Goal: Task Accomplishment & Management: Complete application form

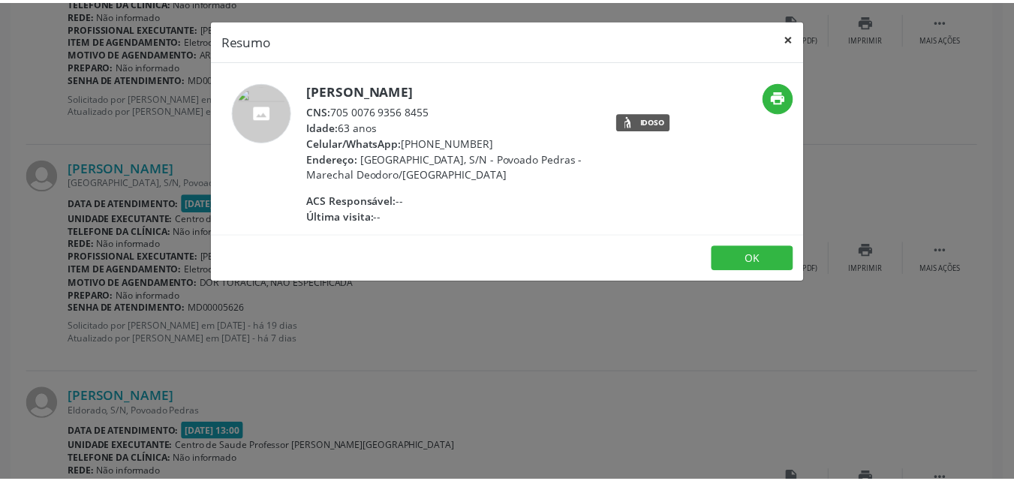
scroll to position [1231, 0]
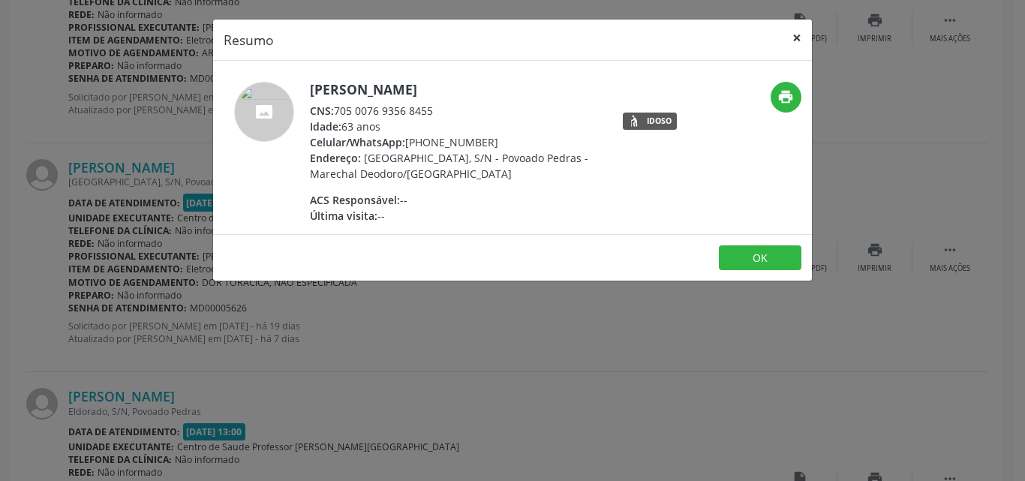
click at [795, 38] on button "×" at bounding box center [797, 38] width 30 height 37
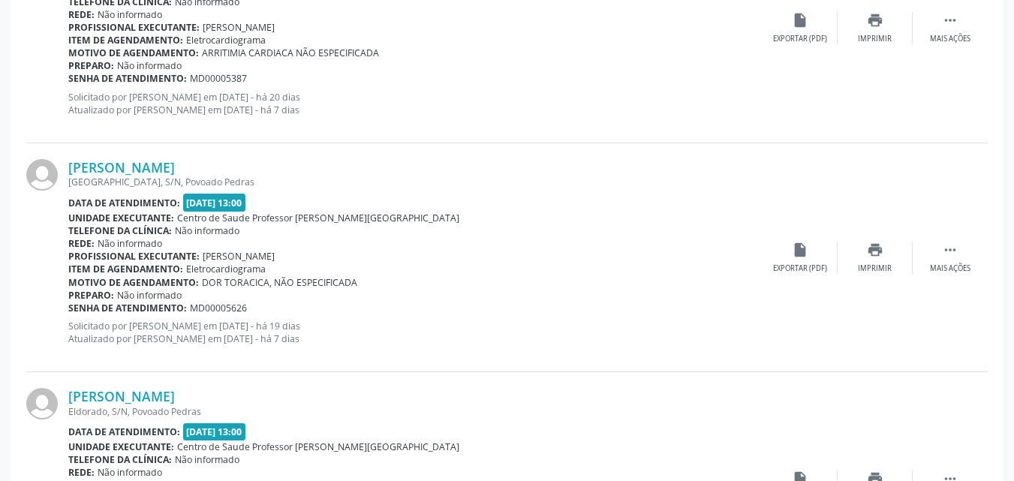
click at [822, 198] on div "[PERSON_NAME] [GEOGRAPHIC_DATA], S/N, [GEOGRAPHIC_DATA] Data de atendimento: [D…" at bounding box center [506, 257] width 961 height 229
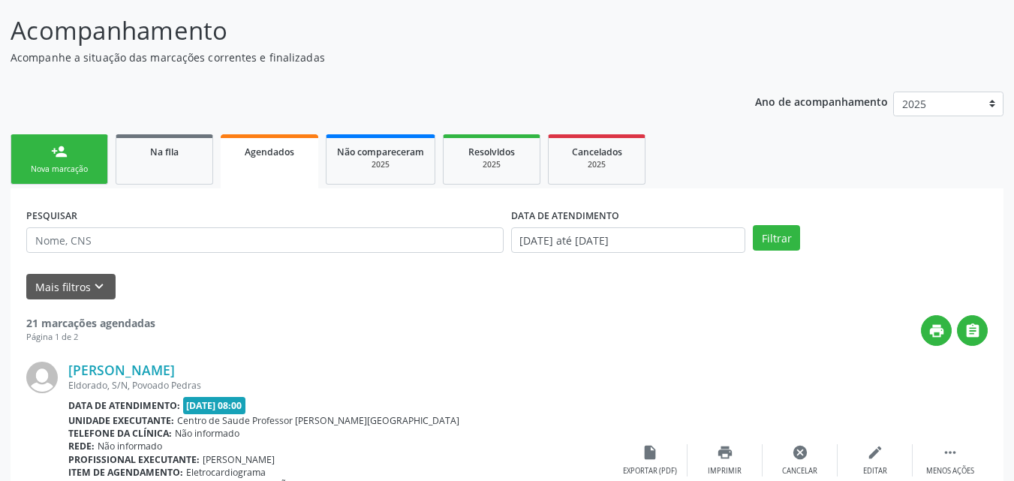
scroll to position [0, 0]
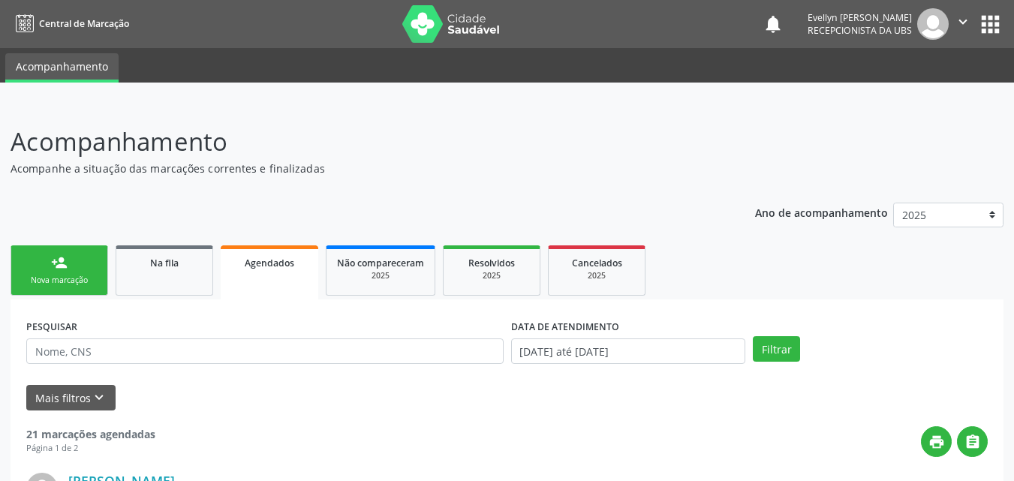
click at [66, 266] on div "person_add" at bounding box center [59, 262] width 17 height 17
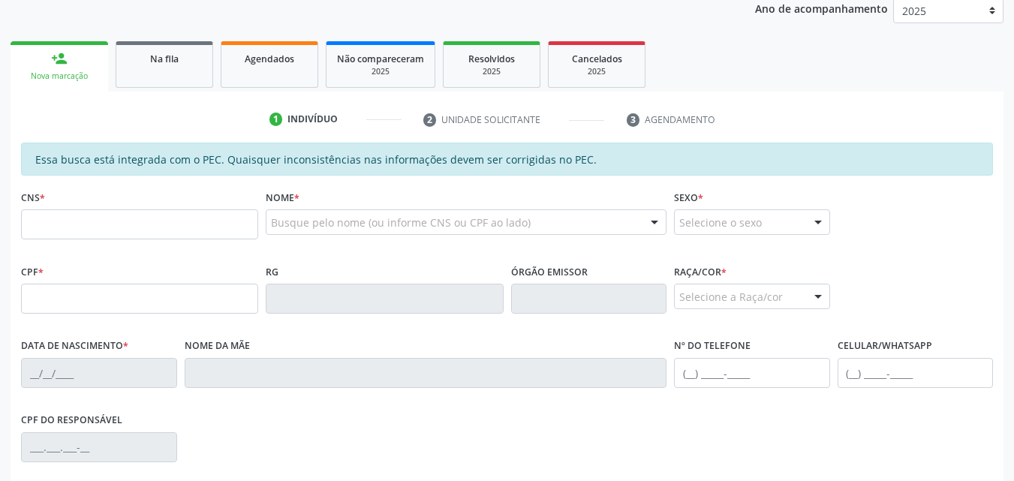
scroll to position [207, 0]
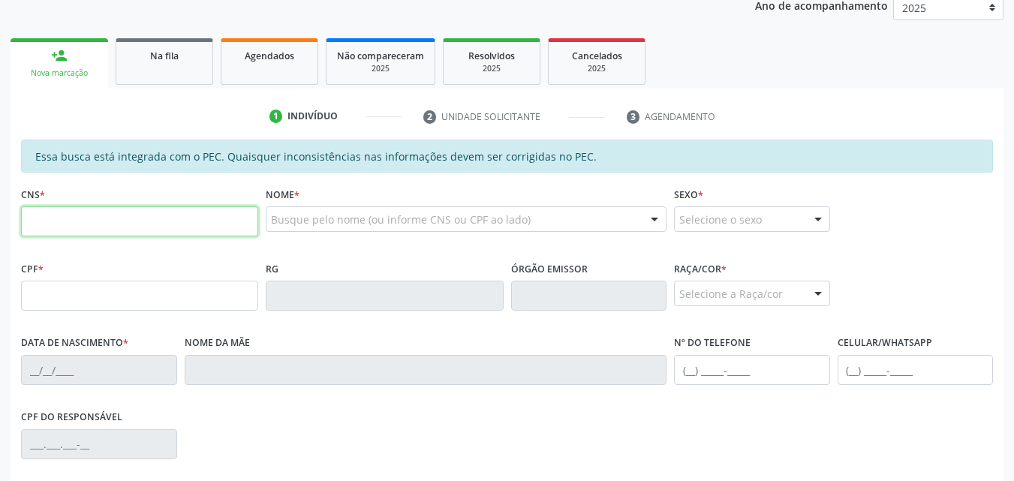
click at [206, 211] on input "text" at bounding box center [139, 221] width 237 height 30
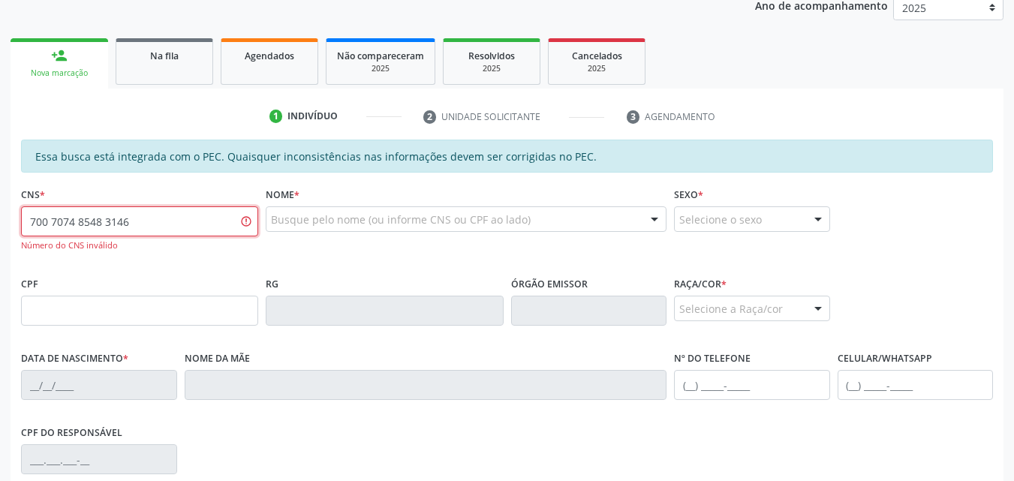
click at [56, 222] on input "700 7074 8548 3146" at bounding box center [139, 221] width 237 height 30
click at [52, 219] on input "700 0748 5483 146" at bounding box center [139, 221] width 237 height 30
type input "700 4074 8548 3146"
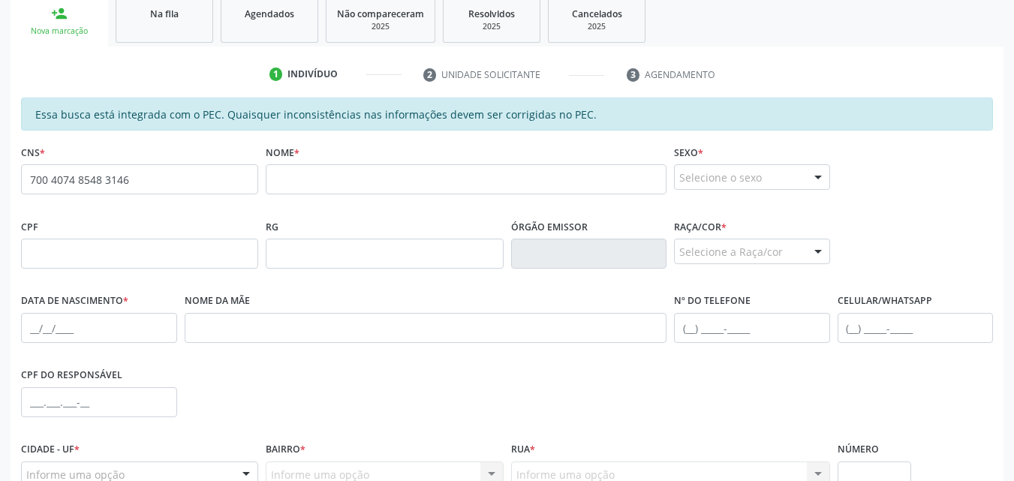
scroll to position [254, 0]
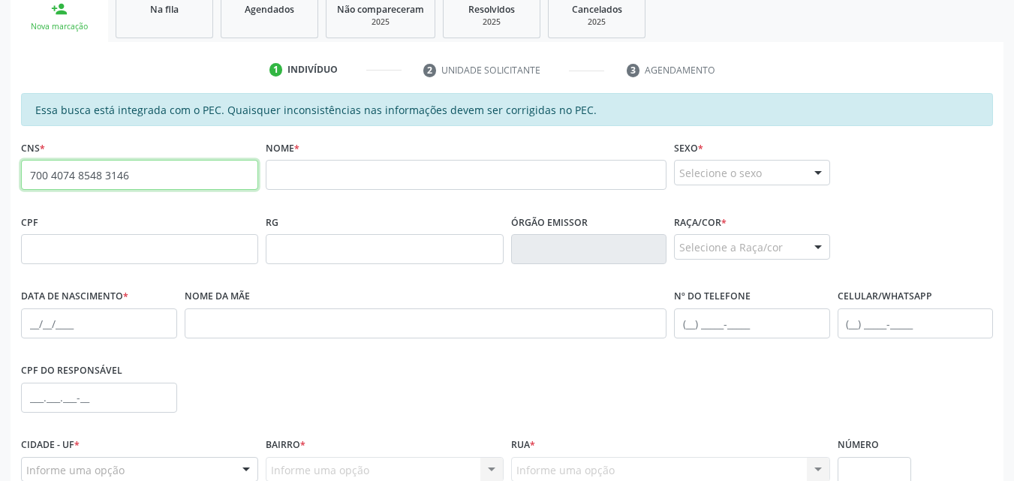
click at [164, 188] on input "700 4074 8548 3146" at bounding box center [139, 175] width 237 height 30
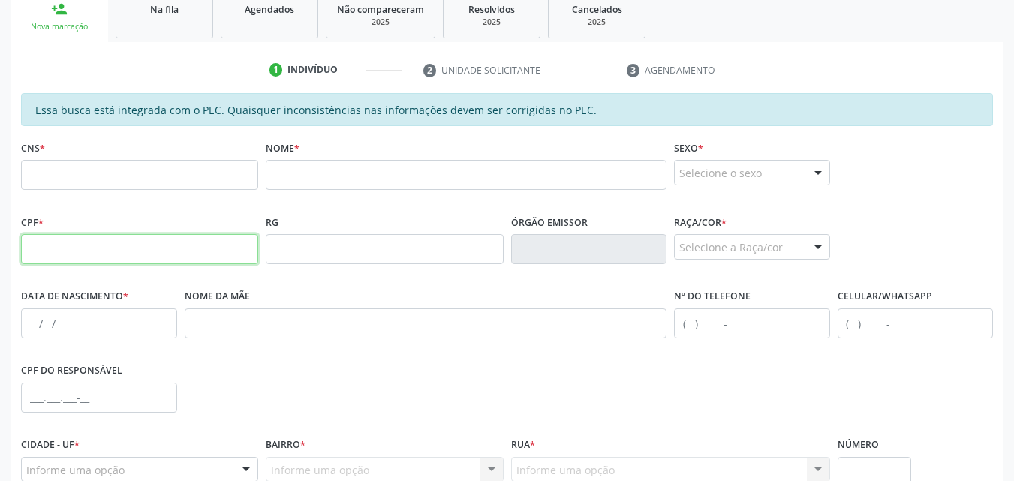
click at [162, 238] on input "text" at bounding box center [139, 249] width 237 height 30
paste input "339.796.004-59"
type input "339.796.004-59"
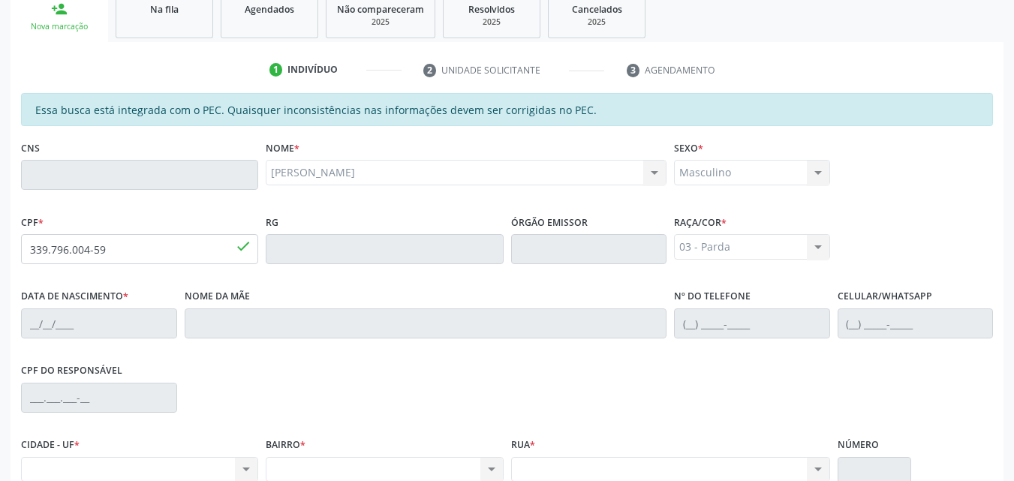
type input "[DATE]"
type input "[PERSON_NAME]"
type input "[PHONE_NUMBER]"
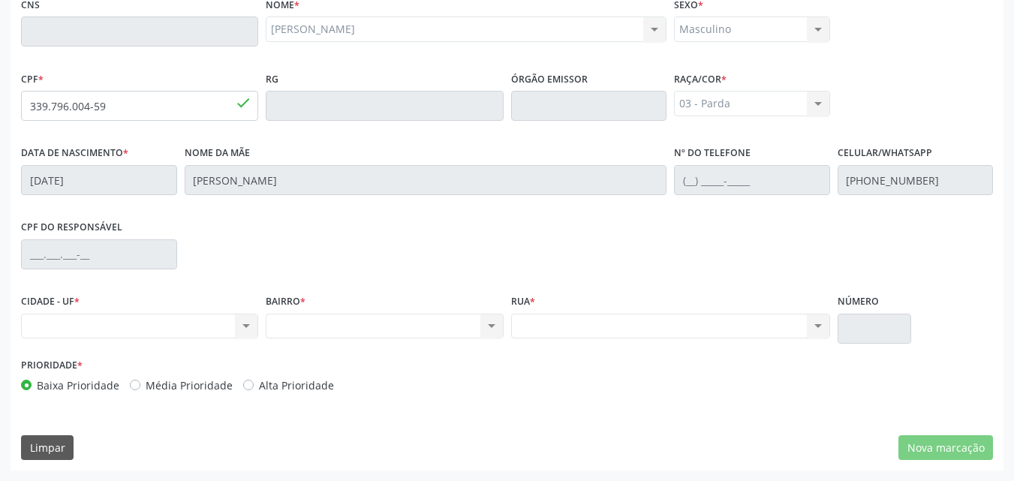
scroll to position [388, 0]
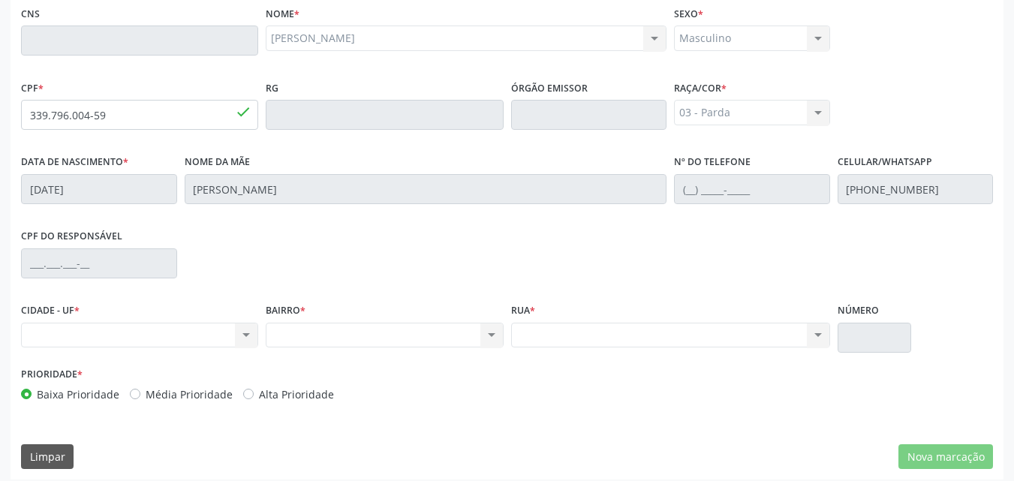
click at [235, 335] on div "Nenhum resultado encontrado para: " " Não há nenhuma opção para ser exibida." at bounding box center [139, 336] width 237 height 26
drag, startPoint x: 235, startPoint y: 335, endPoint x: 726, endPoint y: 271, distance: 495.6
click at [726, 271] on div "Essa busca está integrada com o PEC. Quaisquer inconsistências nas informações …" at bounding box center [507, 185] width 972 height 453
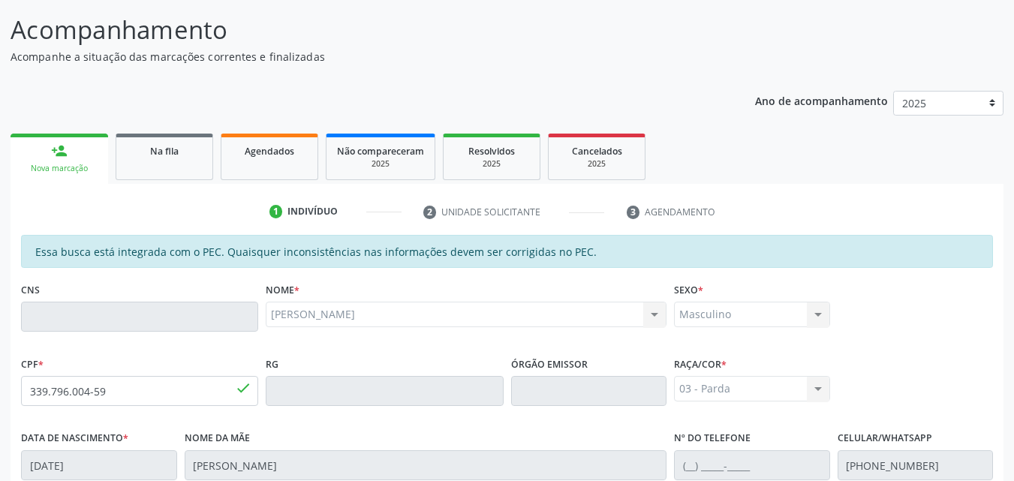
scroll to position [90, 0]
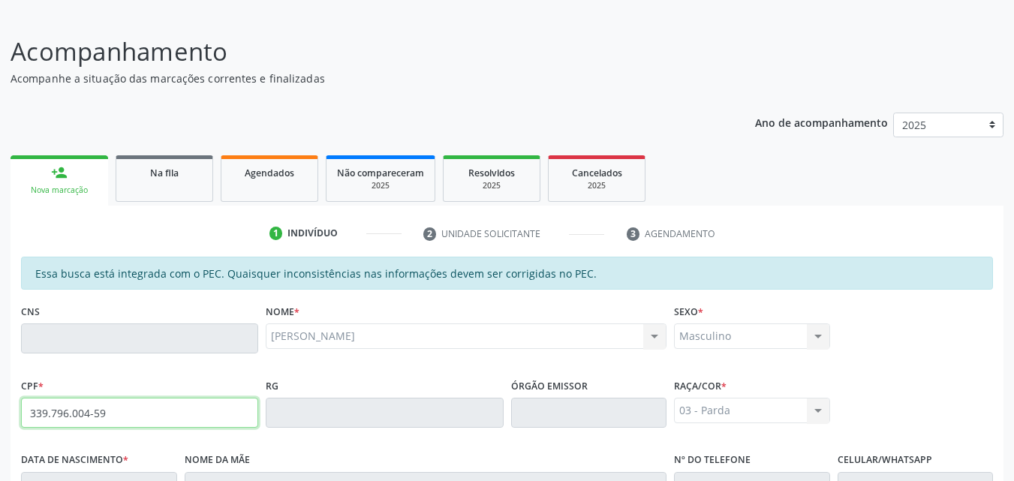
click at [198, 413] on input "339.796.004-59" at bounding box center [139, 413] width 237 height 30
type input "339.796.004-59"
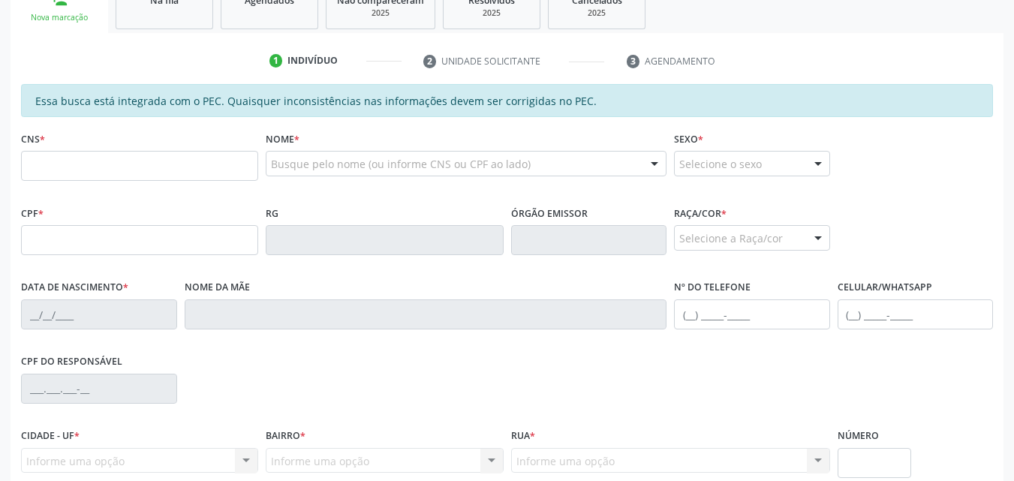
drag, startPoint x: 1024, startPoint y: 107, endPoint x: 1024, endPoint y: 198, distance: 91.5
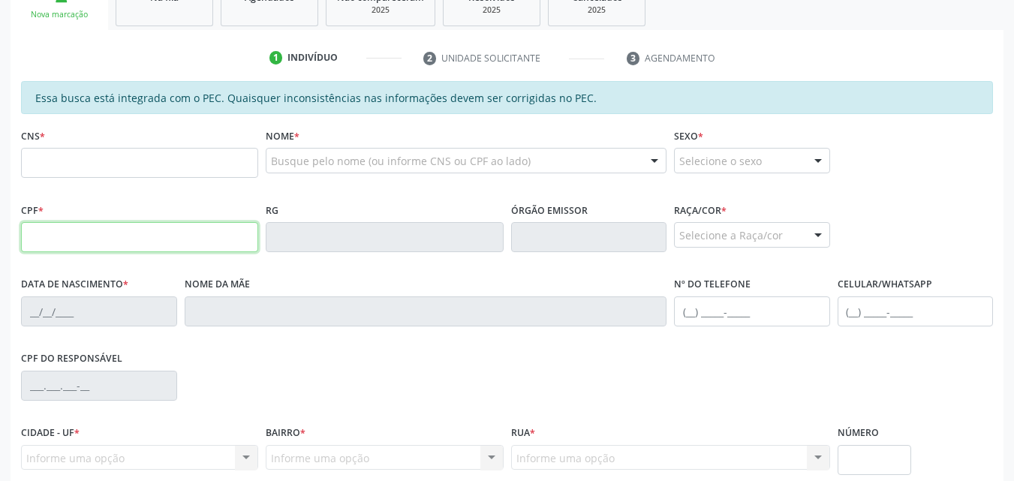
click at [187, 235] on input "text" at bounding box center [139, 237] width 237 height 30
paste input "339.796.004-59"
type input "339.796.004-59"
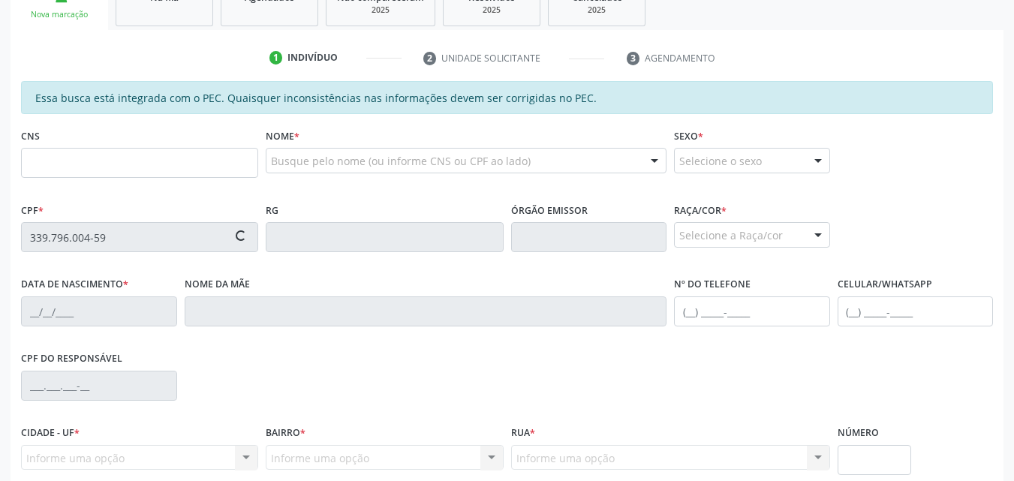
type input "[DATE]"
type input "[PERSON_NAME]"
type input "[PHONE_NUMBER]"
type input "S/N"
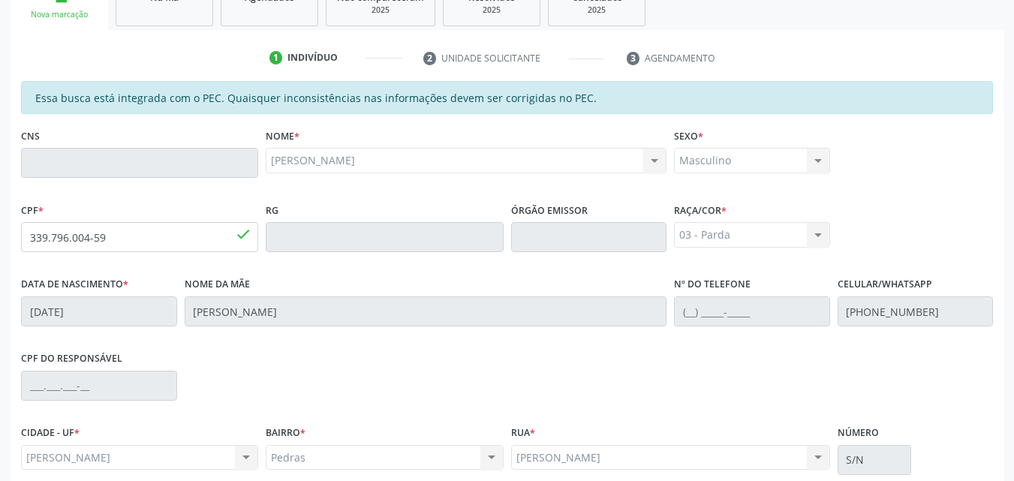
scroll to position [397, 0]
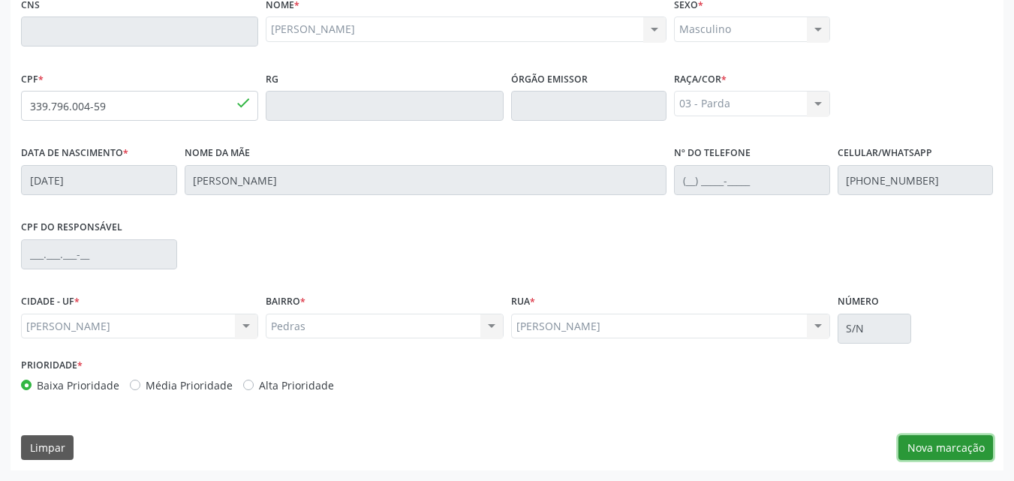
click at [917, 443] on button "Nova marcação" at bounding box center [945, 448] width 95 height 26
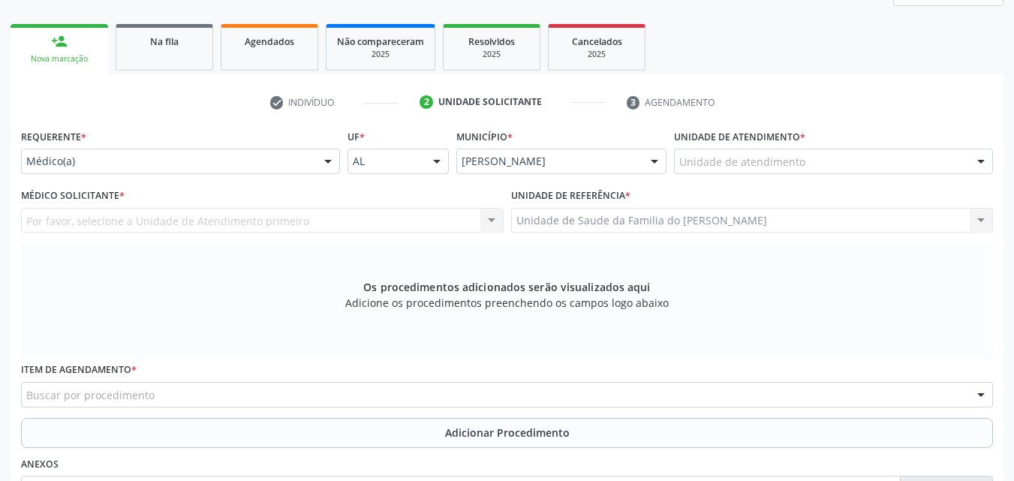
scroll to position [197, 0]
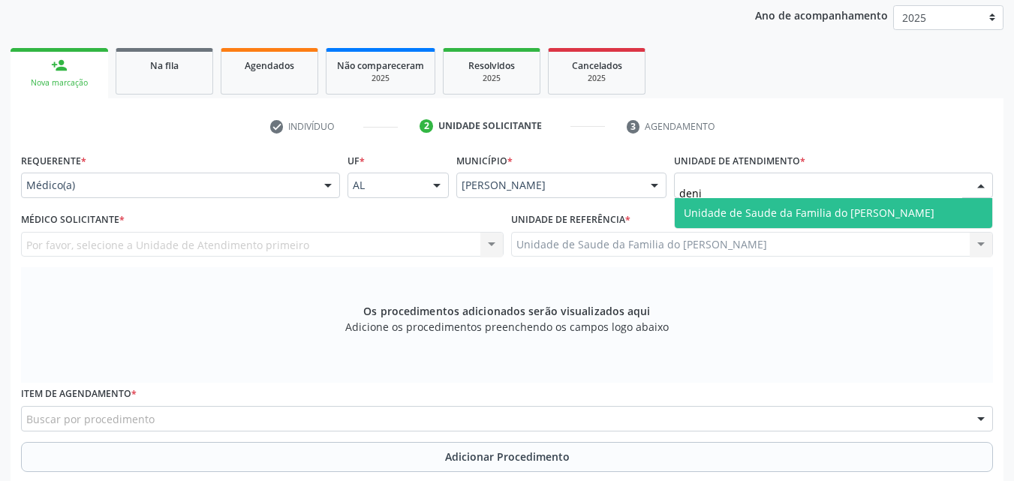
type input "denis"
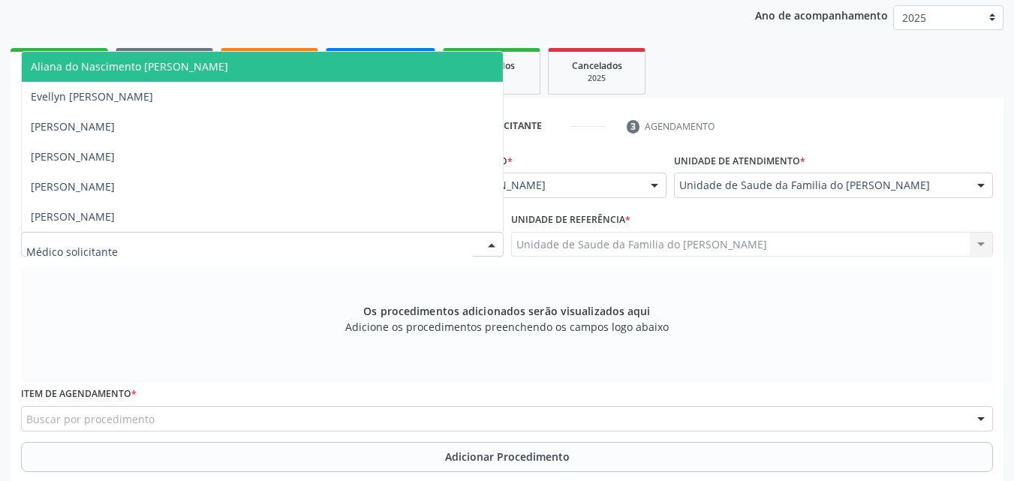
click at [433, 241] on div at bounding box center [262, 245] width 482 height 26
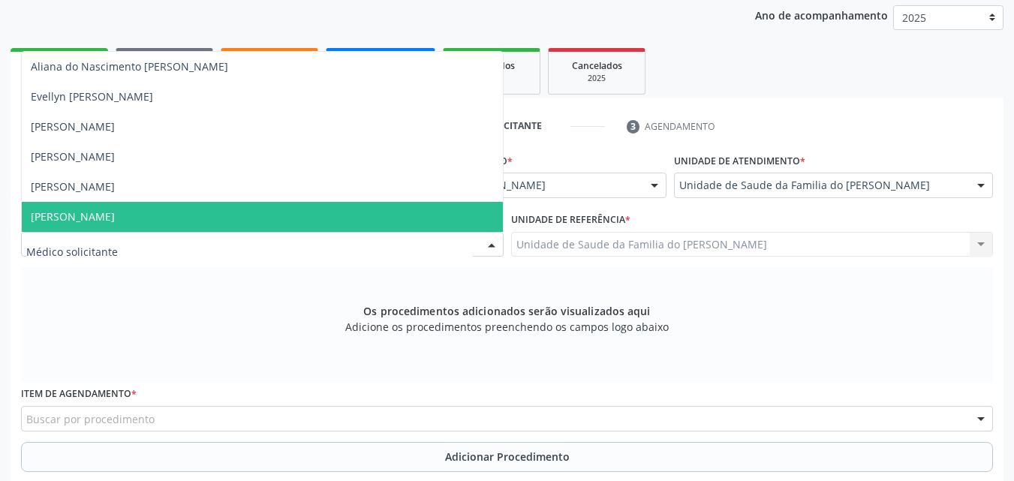
click at [360, 213] on span "Tiago Barros da Rocha" at bounding box center [262, 217] width 481 height 30
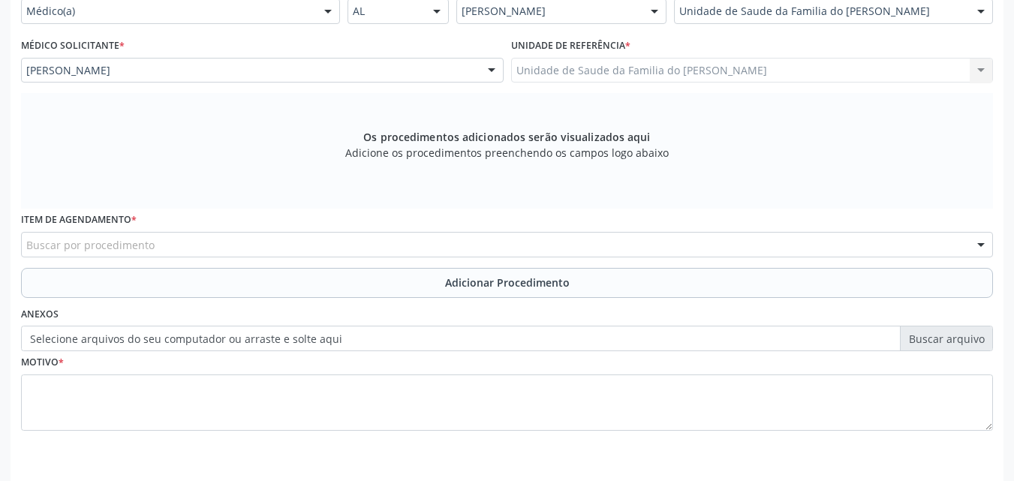
scroll to position [420, 0]
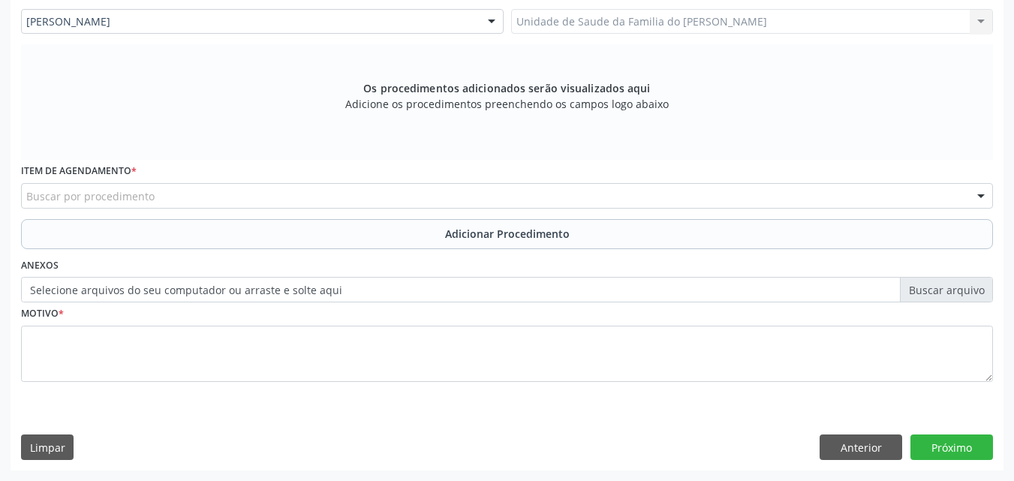
click at [776, 200] on div "Buscar por procedimento" at bounding box center [507, 196] width 972 height 26
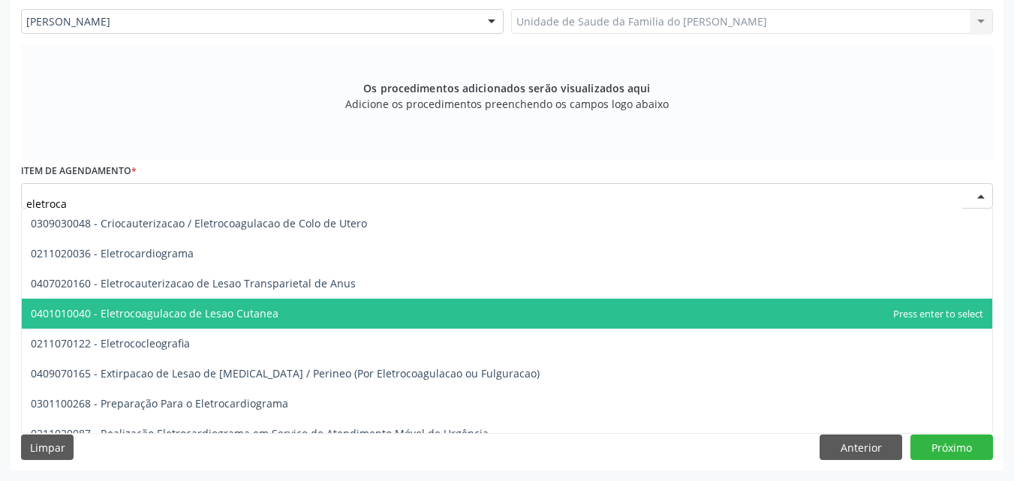
type input "eletrocar"
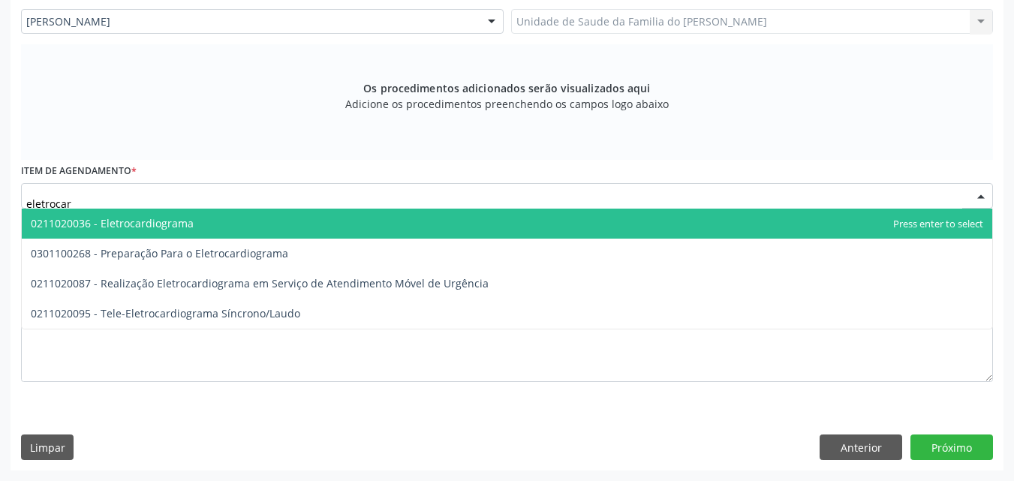
click at [735, 219] on span "0211020036 - Eletrocardiograma" at bounding box center [507, 224] width 970 height 30
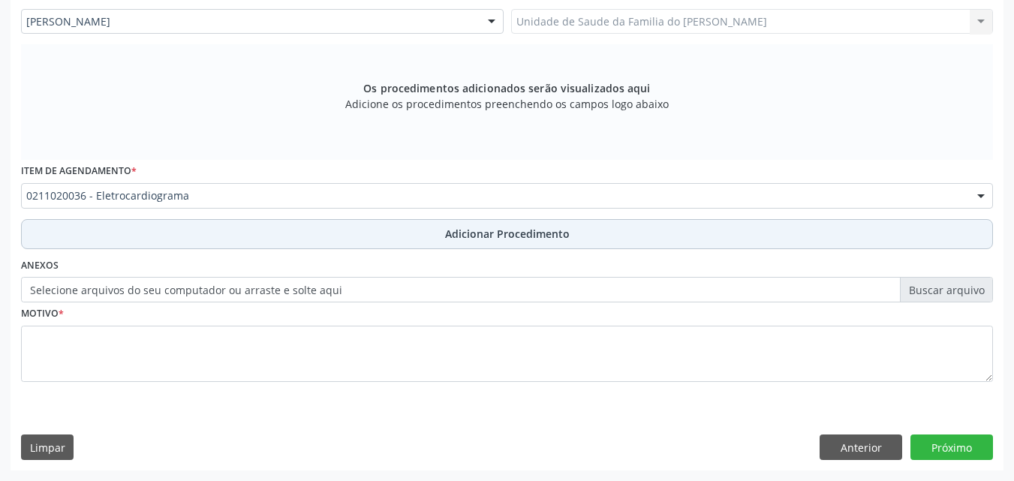
click at [700, 239] on button "Adicionar Procedimento" at bounding box center [507, 234] width 972 height 30
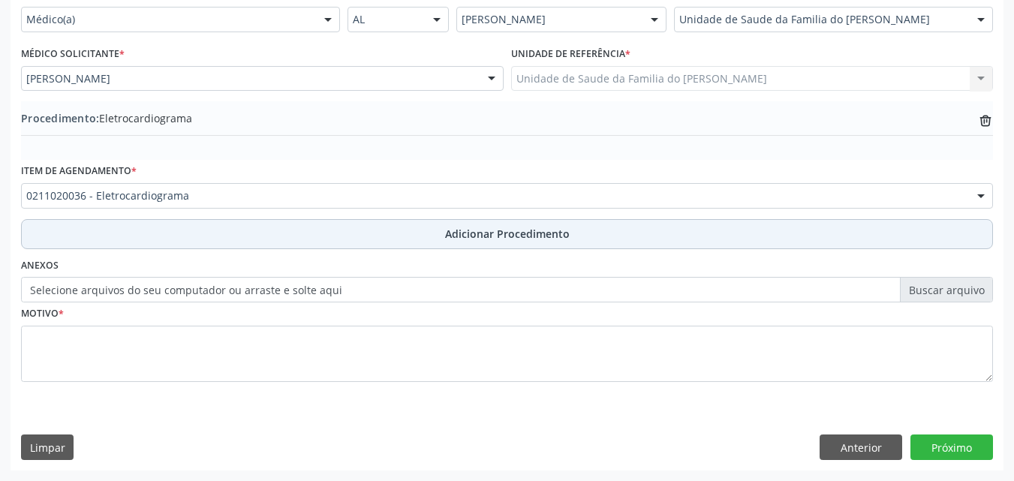
scroll to position [363, 0]
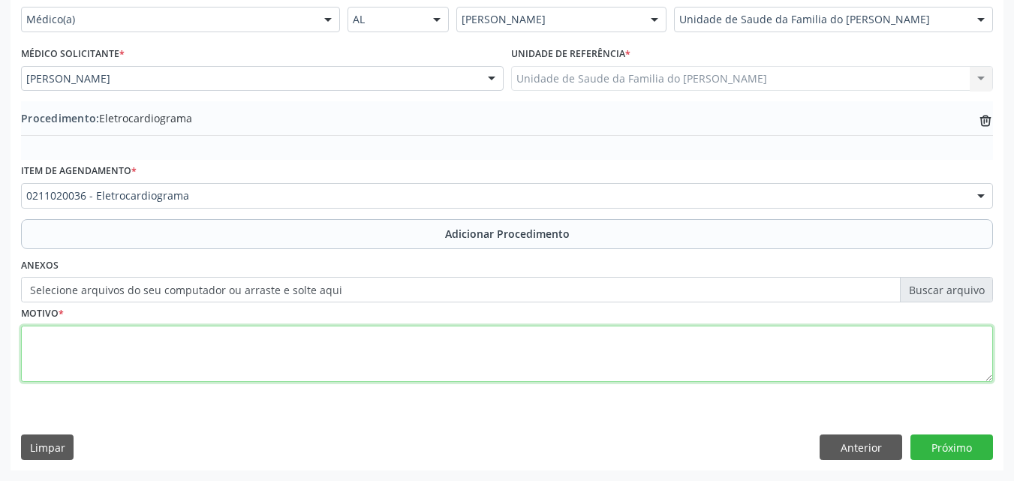
click at [693, 352] on textarea at bounding box center [507, 354] width 972 height 57
type textarea "p"
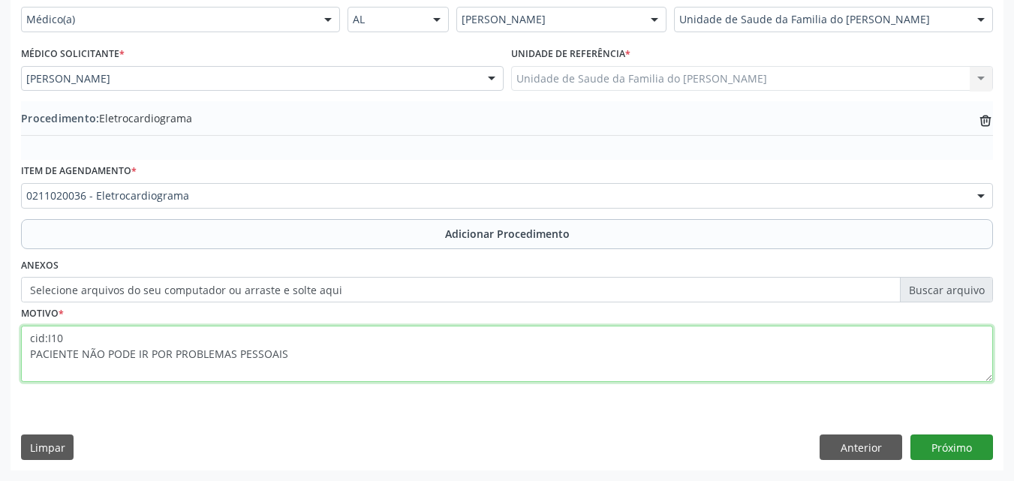
type textarea "cid:I10 PACIENTE NÃO PODE IR POR PROBLEMAS PESSOAIS"
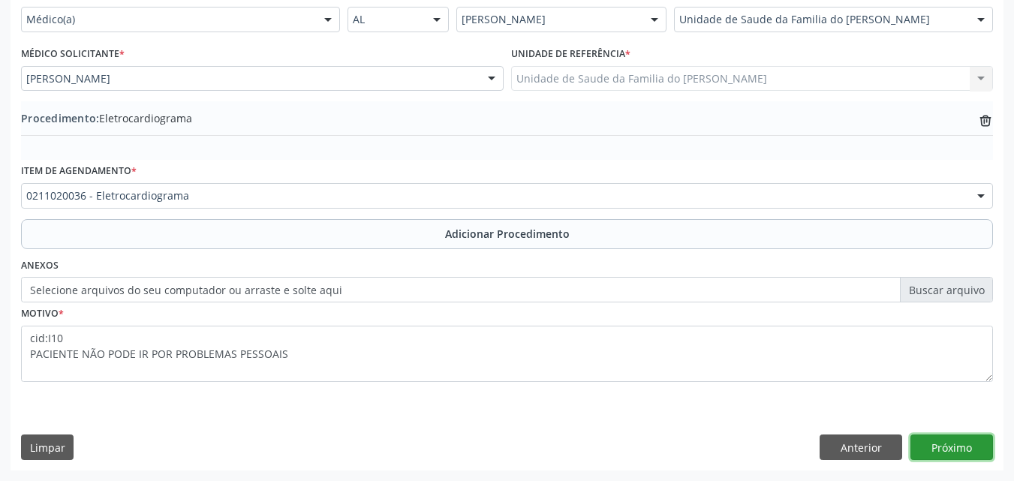
click at [962, 446] on button "Próximo" at bounding box center [951, 447] width 83 height 26
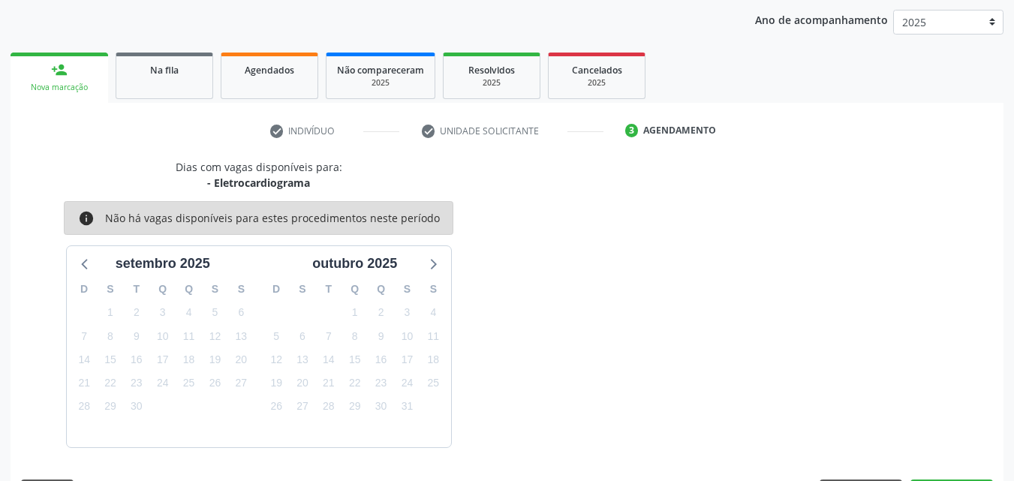
scroll to position [237, 0]
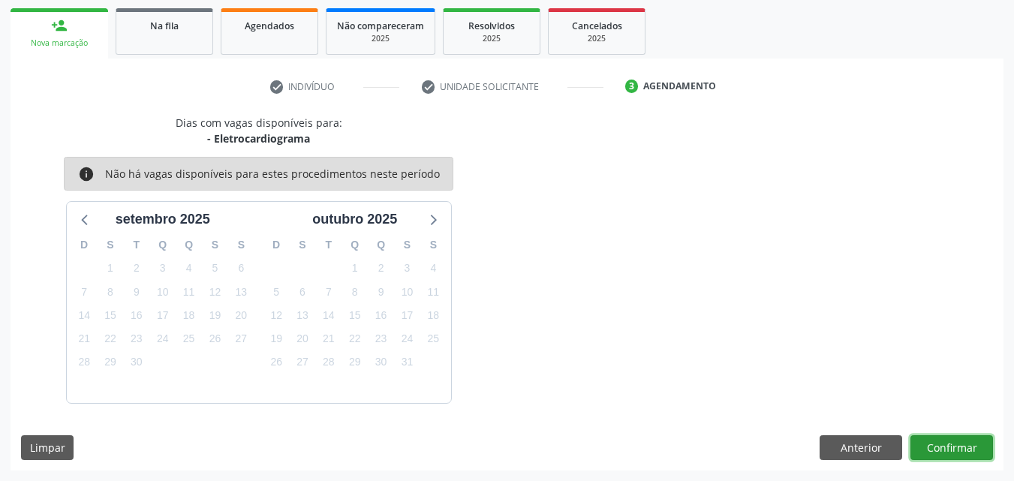
click at [956, 452] on button "Confirmar" at bounding box center [951, 448] width 83 height 26
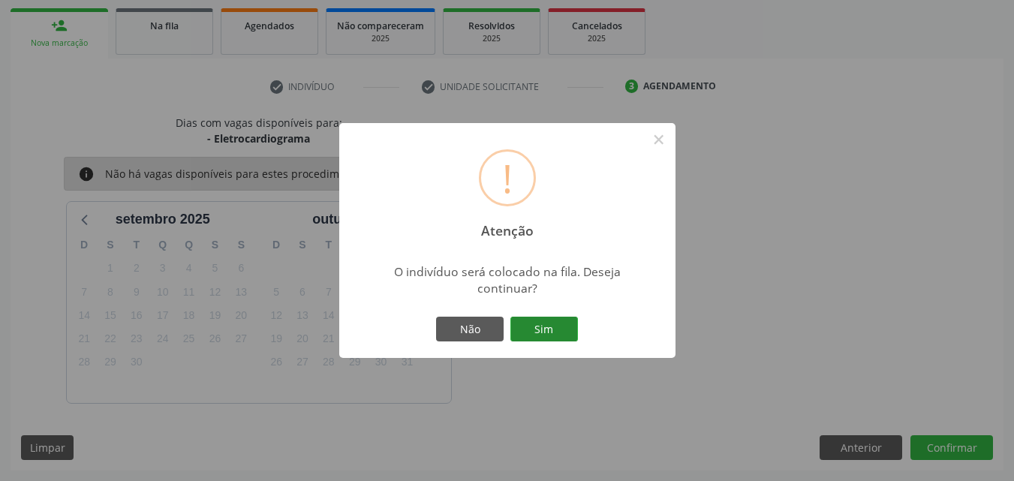
click at [542, 341] on button "Sim" at bounding box center [544, 330] width 68 height 26
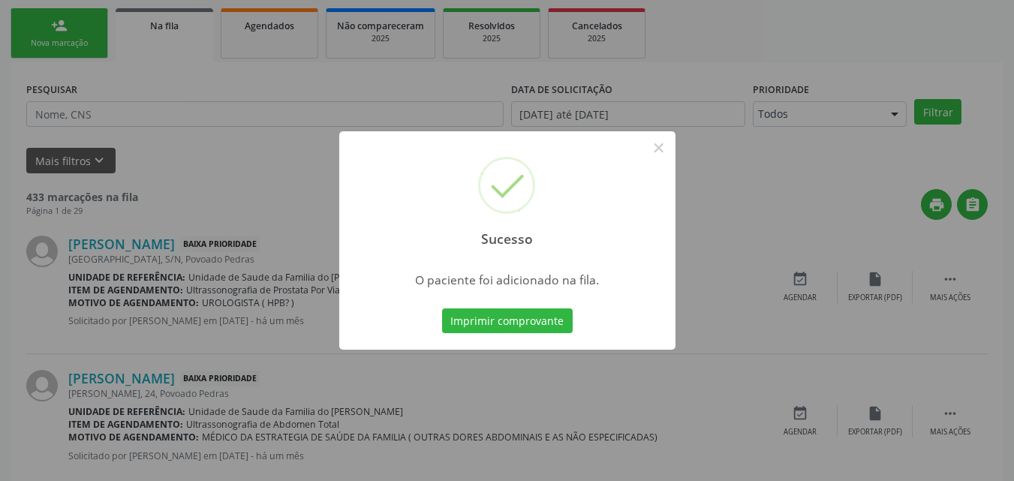
scroll to position [35, 0]
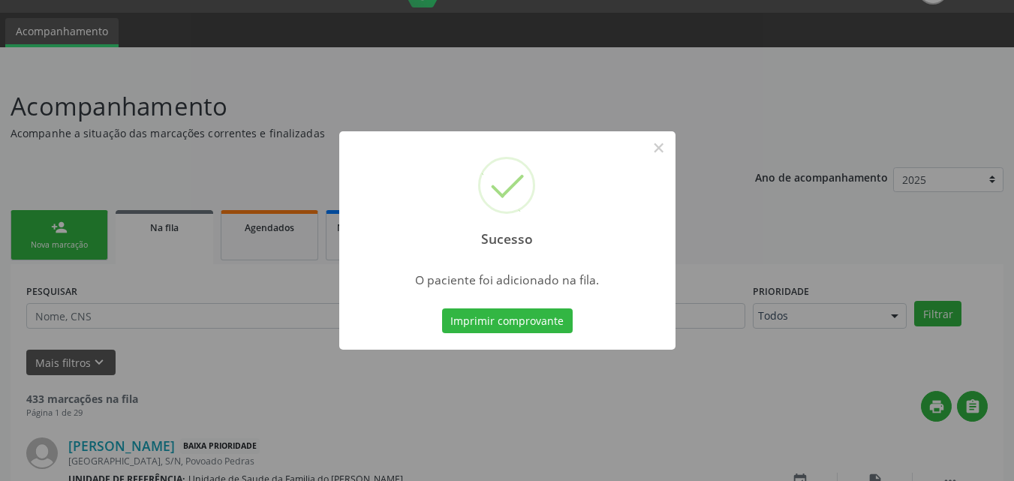
click at [542, 341] on div "Sucesso × O paciente foi adicionado na fila. Imprimir comprovante Cancel" at bounding box center [507, 240] width 336 height 219
click at [654, 149] on button "×" at bounding box center [659, 148] width 26 height 26
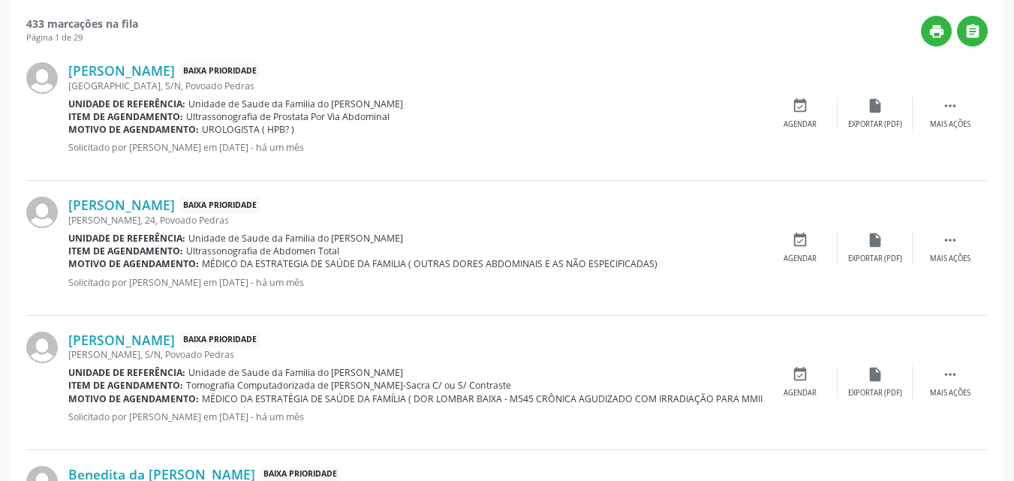
scroll to position [178, 0]
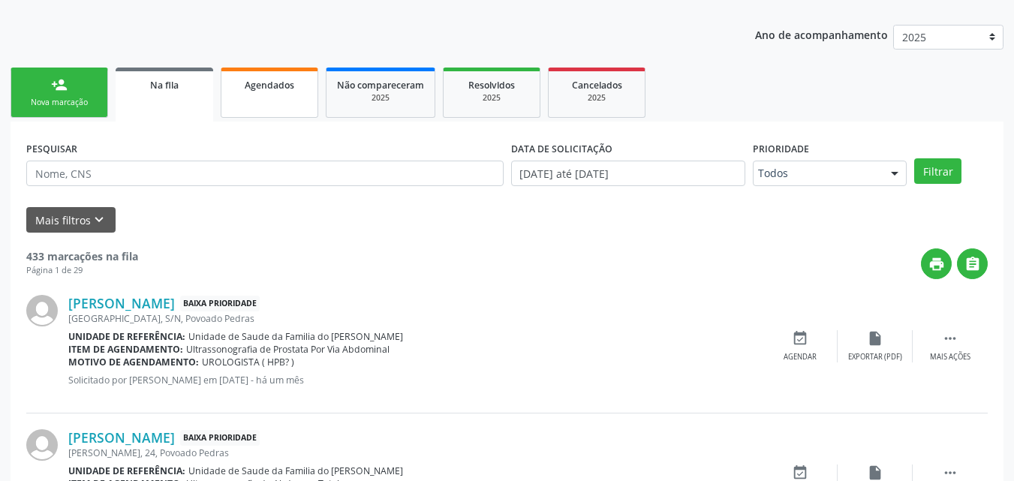
click at [269, 99] on link "Agendados" at bounding box center [270, 93] width 98 height 50
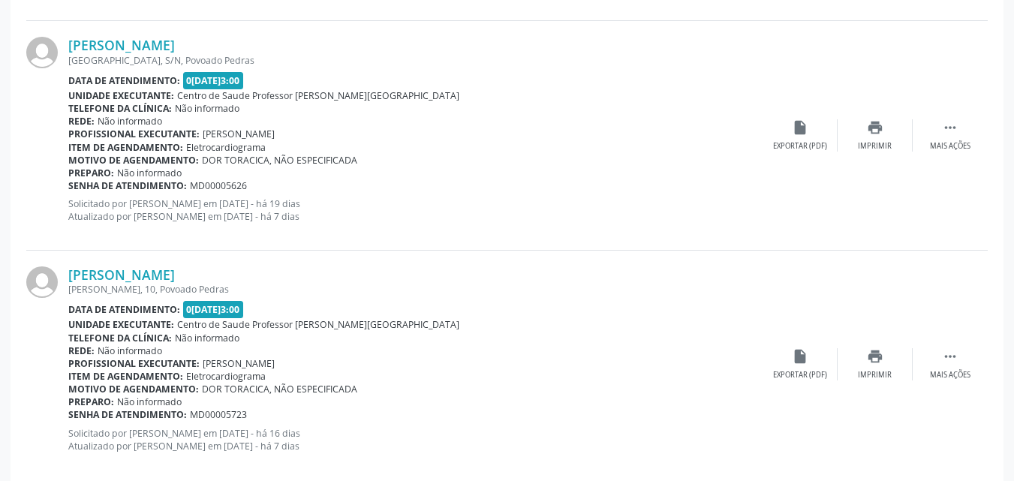
scroll to position [1619, 0]
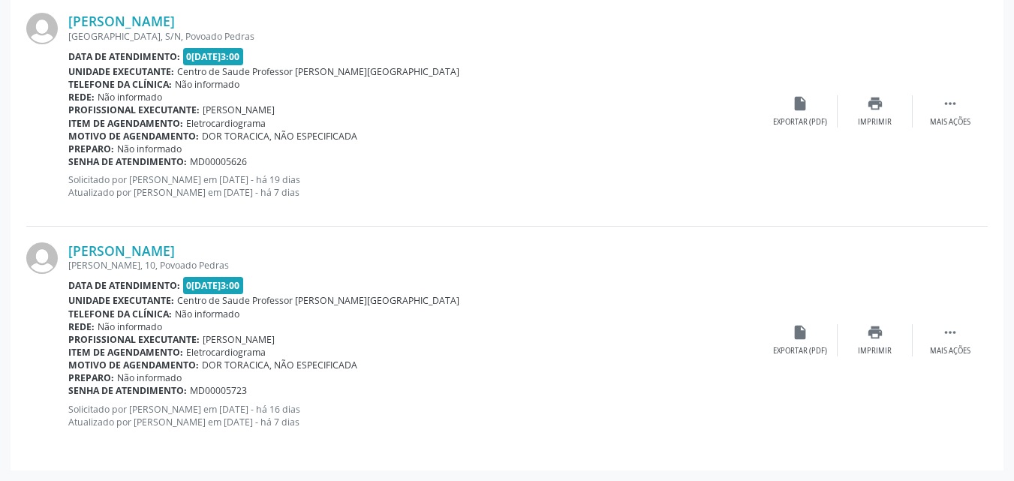
drag, startPoint x: 1002, startPoint y: 400, endPoint x: 1024, endPoint y: 416, distance: 27.3
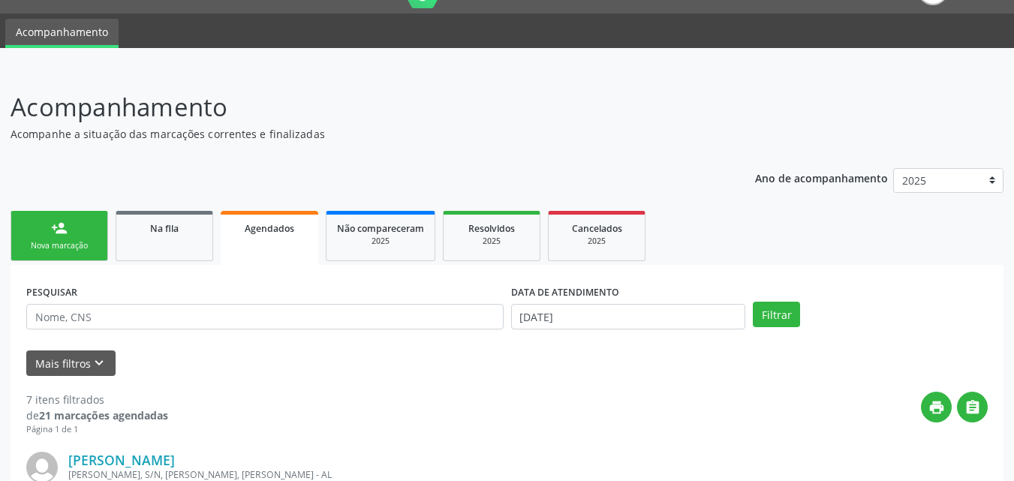
scroll to position [0, 0]
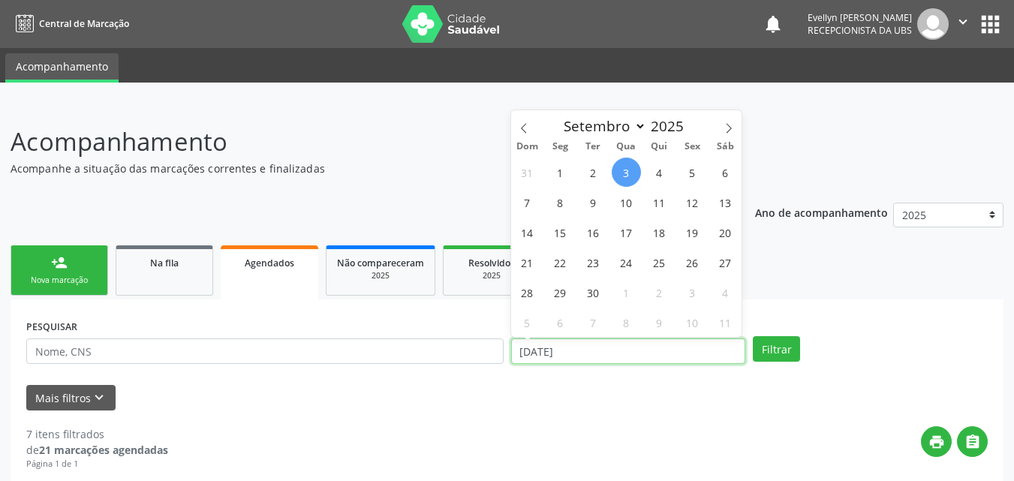
click at [532, 346] on input "03/09/2025" at bounding box center [628, 351] width 235 height 26
click at [524, 128] on icon at bounding box center [524, 128] width 11 height 11
select select "7"
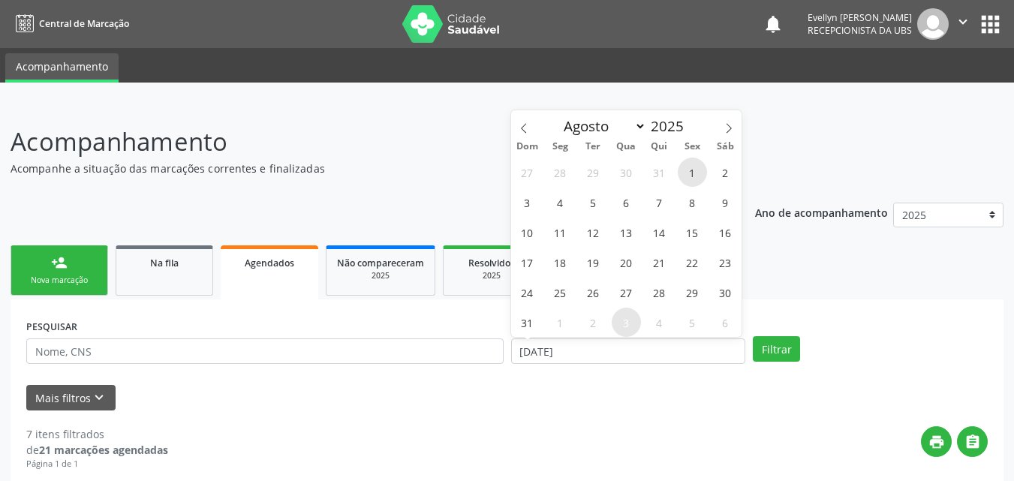
click at [689, 168] on span "1" at bounding box center [692, 172] width 29 height 29
type input "01/08/2025"
click at [729, 126] on icon at bounding box center [728, 128] width 5 height 10
select select "9"
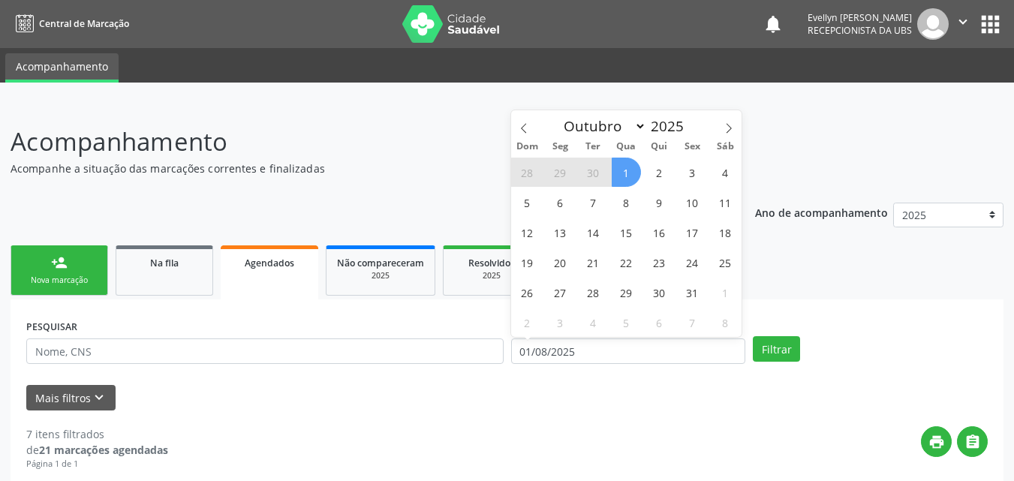
click at [628, 175] on span "1" at bounding box center [626, 172] width 29 height 29
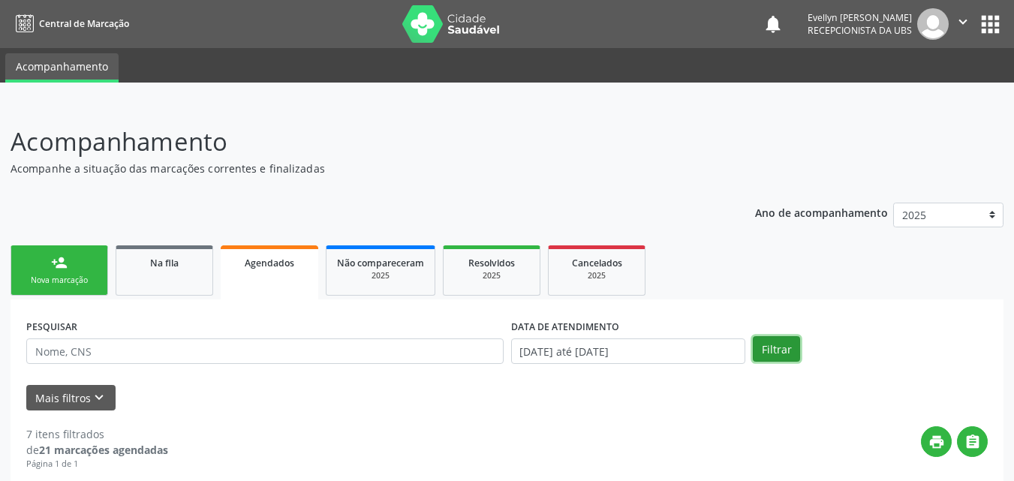
click at [777, 361] on button "Filtrar" at bounding box center [776, 349] width 47 height 26
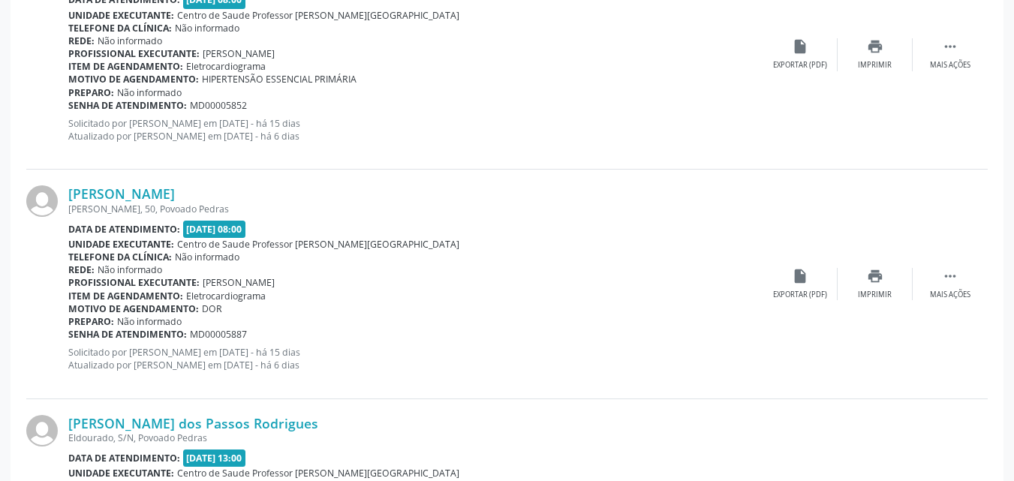
scroll to position [3482, 0]
